Goal: Information Seeking & Learning: Find specific fact

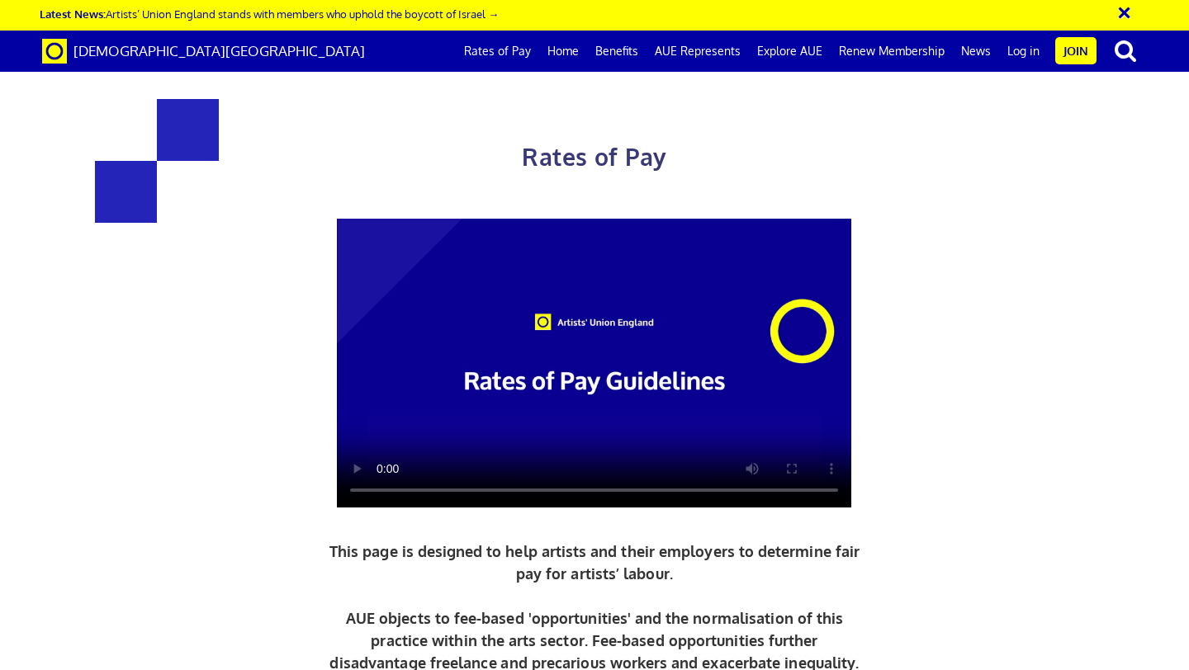
scroll to position [0, 9]
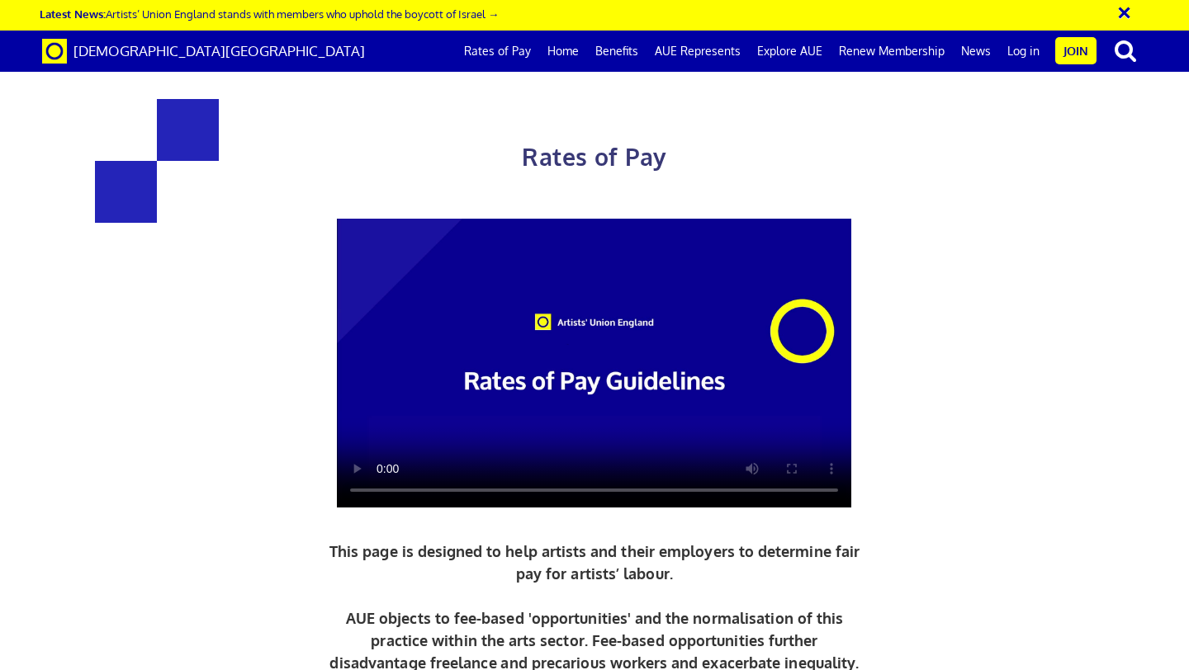
scroll to position [3098, 0]
